Goal: Task Accomplishment & Management: Use online tool/utility

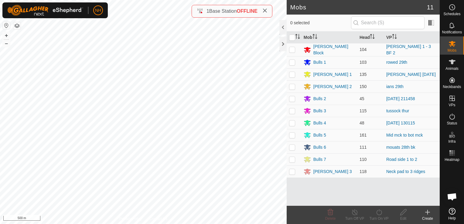
click at [222, 224] on html "NH Schedules Notifications Mobs Animals Neckbands VPs Status Infra Heatmap Help…" at bounding box center [232, 112] width 464 height 224
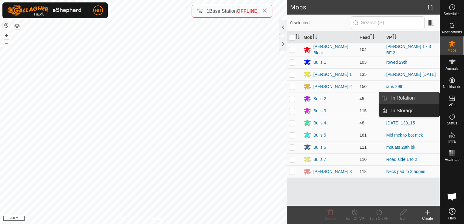
click at [417, 97] on link "In Rotation" at bounding box center [414, 98] width 52 height 12
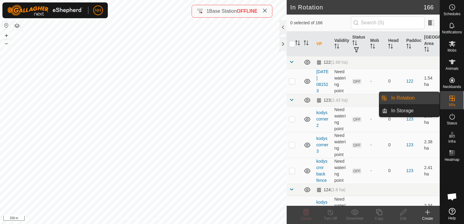
click at [427, 213] on icon at bounding box center [427, 212] width 7 height 7
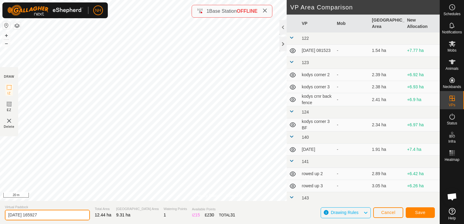
click at [62, 215] on input "[DATE] 165927" at bounding box center [47, 215] width 85 height 11
type input "2"
type input "[PERSON_NAME] 2nd shift 29th"
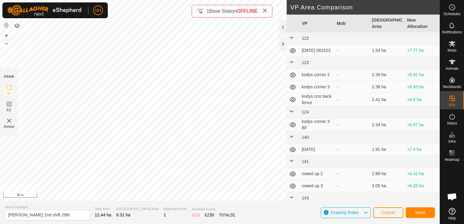
click at [195, 211] on div "Privacy Policy Contact Us + – ⇧ i 50 m DRAW IZ EZ Delete VP Area Comparison VP …" at bounding box center [220, 112] width 440 height 224
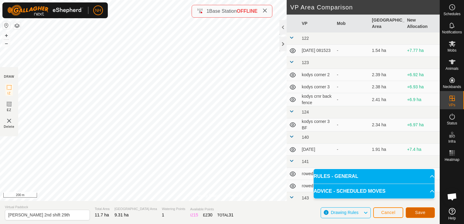
click at [421, 212] on span "Save" at bounding box center [421, 212] width 10 height 5
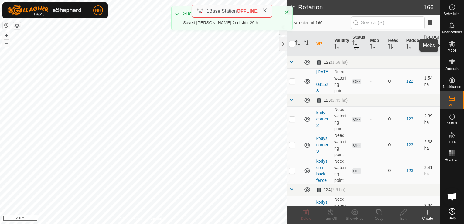
click at [450, 46] on icon at bounding box center [452, 44] width 7 height 6
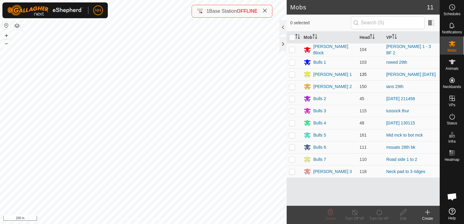
click at [292, 72] on p-checkbox at bounding box center [292, 74] width 6 height 5
checkbox input "true"
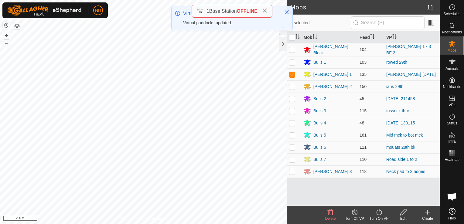
click at [378, 213] on icon at bounding box center [380, 212] width 8 height 7
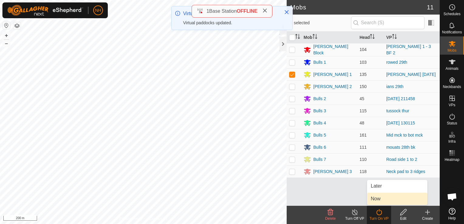
click at [376, 198] on link "Now" at bounding box center [397, 199] width 60 height 12
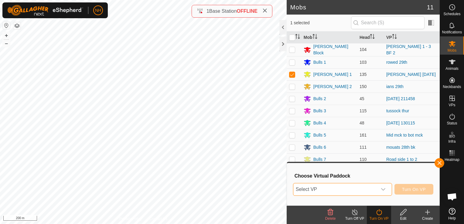
click at [362, 187] on span "Select VP" at bounding box center [336, 190] width 84 height 12
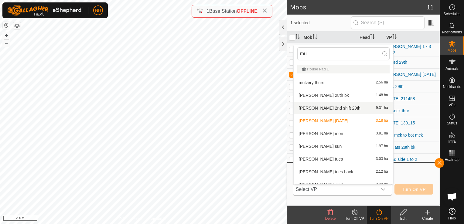
type input "mu"
click at [320, 107] on li "[PERSON_NAME] 2nd shift 29th 9.31 ha" at bounding box center [344, 108] width 100 height 12
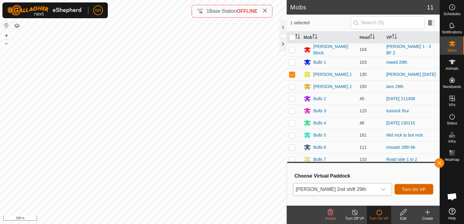
click at [413, 189] on span "Turn On VP" at bounding box center [414, 189] width 24 height 5
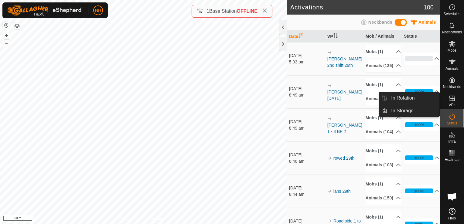
drag, startPoint x: 436, startPoint y: 99, endPoint x: 409, endPoint y: 97, distance: 27.2
click at [409, 97] on span "In Rotation" at bounding box center [402, 98] width 23 height 7
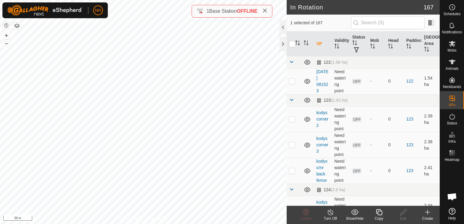
click at [430, 216] on icon at bounding box center [427, 212] width 7 height 7
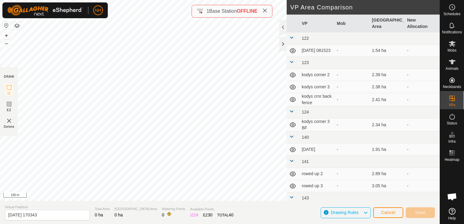
click at [392, 218] on div "Cancel Save" at bounding box center [405, 212] width 62 height 15
click at [393, 214] on span "Cancel" at bounding box center [388, 212] width 14 height 5
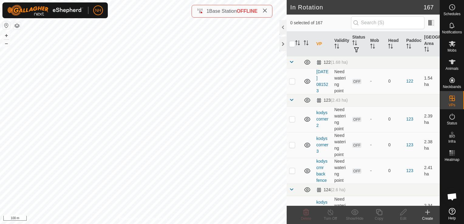
click at [429, 213] on icon at bounding box center [427, 212] width 7 height 7
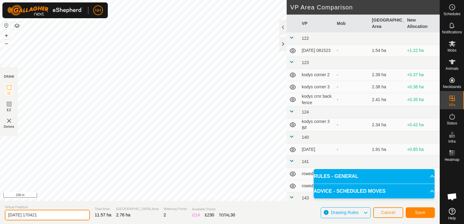
click at [72, 215] on input "[DATE] 170421" at bounding box center [47, 215] width 85 height 11
type input "2"
type input "pump ng 30th"
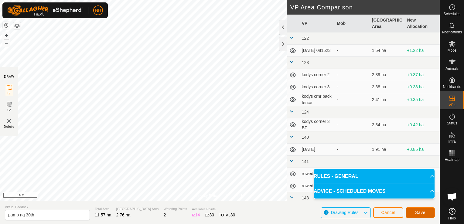
click at [428, 212] on button "Save" at bounding box center [420, 213] width 29 height 11
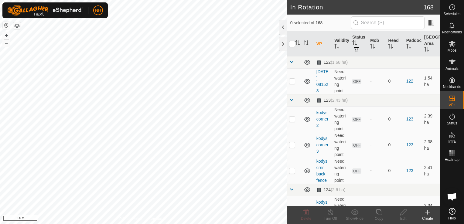
click at [428, 213] on icon at bounding box center [428, 212] width 0 height 4
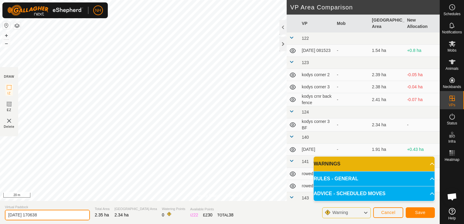
click at [71, 215] on input "[DATE] 170638" at bounding box center [47, 215] width 85 height 11
type input "2"
type input "pump ng 31st"
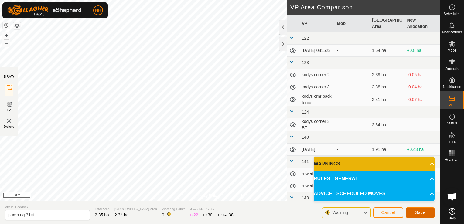
click at [424, 213] on span "Save" at bounding box center [421, 212] width 10 height 5
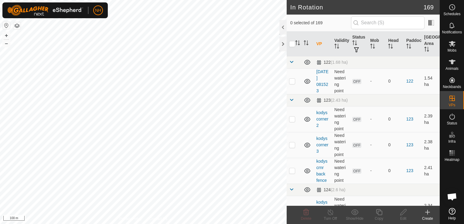
click at [163, 224] on html "NH Schedules Notifications Mobs Animals Neckbands VPs Status Infra Heatmap Help…" at bounding box center [232, 112] width 464 height 224
click at [427, 213] on icon at bounding box center [427, 212] width 7 height 7
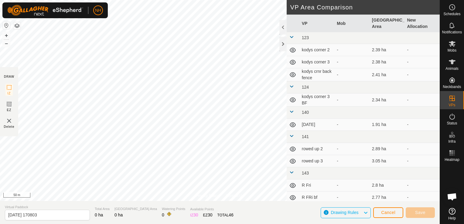
scroll to position [61, 0]
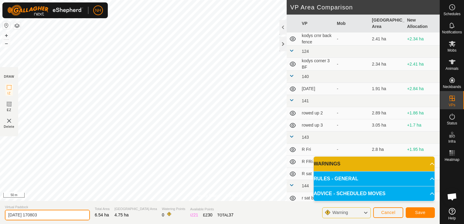
click at [59, 213] on input "[DATE] 170803" at bounding box center [47, 215] width 85 height 11
type input "2"
type input "tuss 30th"
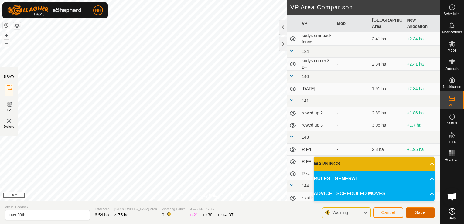
click at [428, 212] on button "Save" at bounding box center [420, 213] width 29 height 11
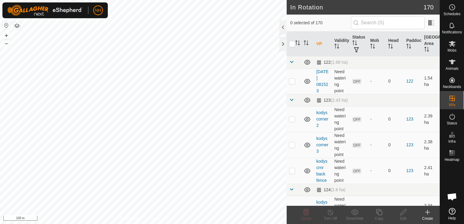
click at [428, 212] on icon at bounding box center [427, 212] width 7 height 7
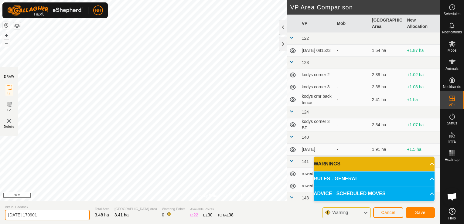
click at [52, 213] on input "[DATE] 170901" at bounding box center [47, 215] width 85 height 11
type input "2"
type input "tuss 31st"
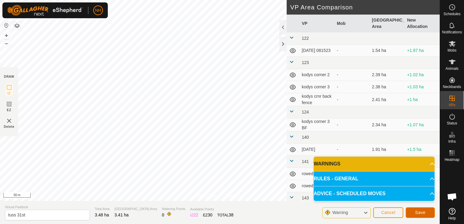
click at [419, 211] on span "Save" at bounding box center [421, 212] width 10 height 5
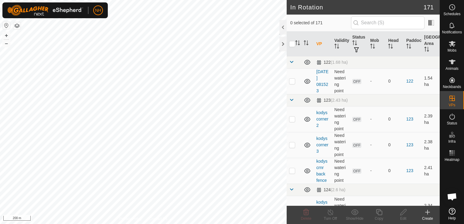
click at [426, 214] on icon at bounding box center [427, 212] width 7 height 7
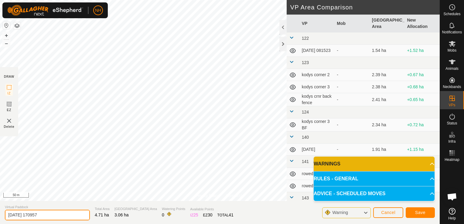
click at [55, 213] on input "[DATE] 170957" at bounding box center [47, 215] width 85 height 11
type input "2"
type input "ians 30th"
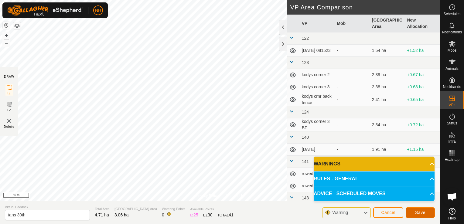
click at [419, 213] on span "Save" at bounding box center [421, 212] width 10 height 5
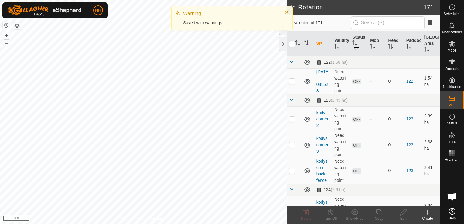
click at [426, 212] on icon at bounding box center [427, 212] width 7 height 7
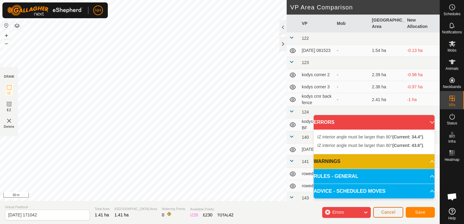
click at [399, 213] on button "Cancel" at bounding box center [389, 212] width 30 height 11
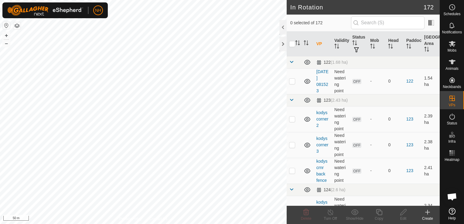
click at [428, 213] on icon at bounding box center [428, 212] width 0 height 4
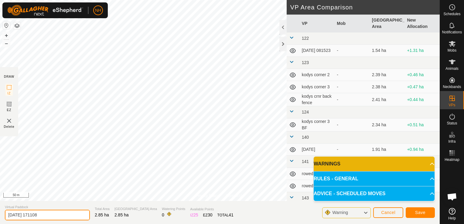
click at [58, 217] on input "[DATE] 171108" at bounding box center [47, 215] width 85 height 11
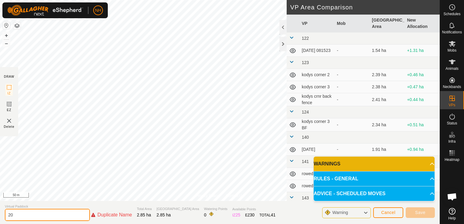
type input "2"
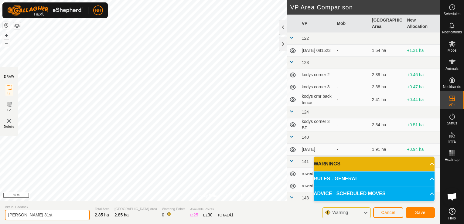
type input "[PERSON_NAME] 31st"
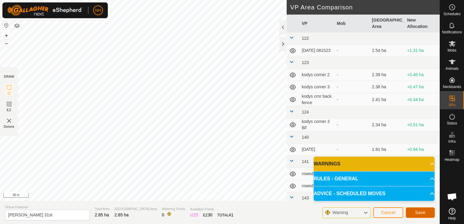
click at [420, 214] on span "Save" at bounding box center [421, 212] width 10 height 5
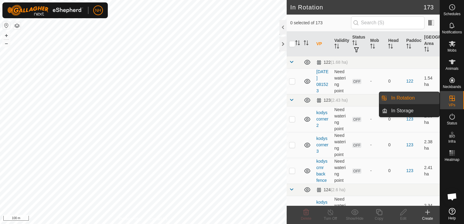
click at [420, 97] on link "In Rotation" at bounding box center [414, 98] width 52 height 12
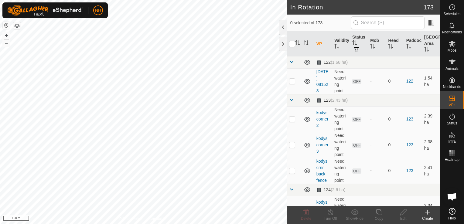
checkbox input "true"
click at [405, 213] on icon at bounding box center [404, 212] width 8 height 7
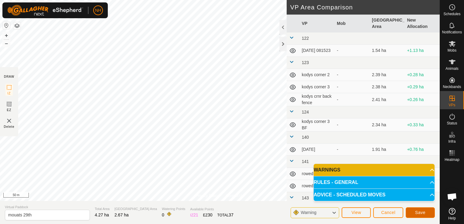
click at [422, 212] on span "Save" at bounding box center [421, 212] width 10 height 5
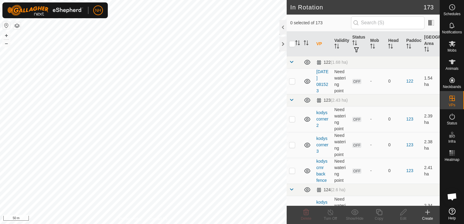
click at [426, 212] on icon at bounding box center [427, 212] width 7 height 7
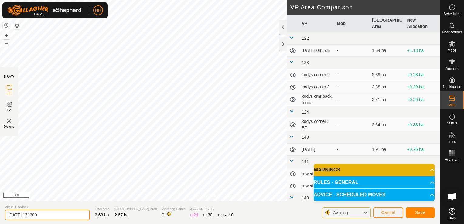
click at [55, 217] on input "[DATE] 171309" at bounding box center [47, 215] width 85 height 11
type input "2"
type input "mouats 31st"
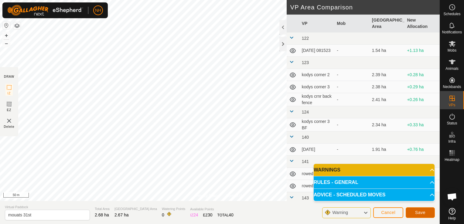
click at [417, 212] on span "Save" at bounding box center [421, 212] width 10 height 5
